Goal: Check status: Check status

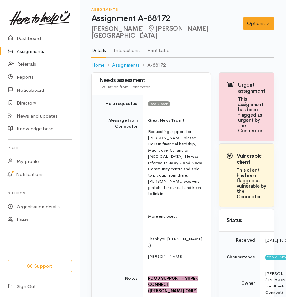
scroll to position [162, 0]
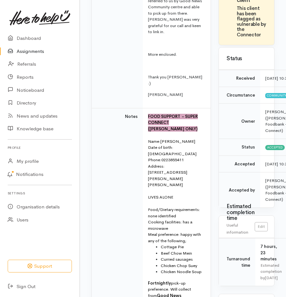
click at [38, 49] on link "Assignments" at bounding box center [39, 51] width 79 height 13
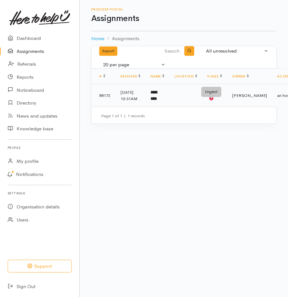
click at [210, 101] on icon at bounding box center [211, 98] width 4 height 4
